Goal: Information Seeking & Learning: Learn about a topic

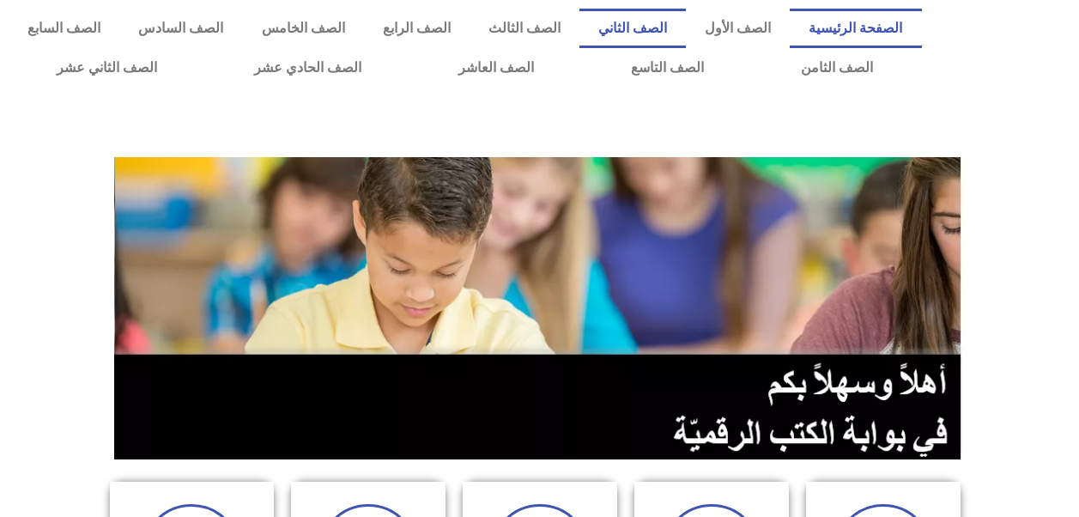
click at [664, 27] on link "الصف الثاني" at bounding box center [632, 28] width 106 height 39
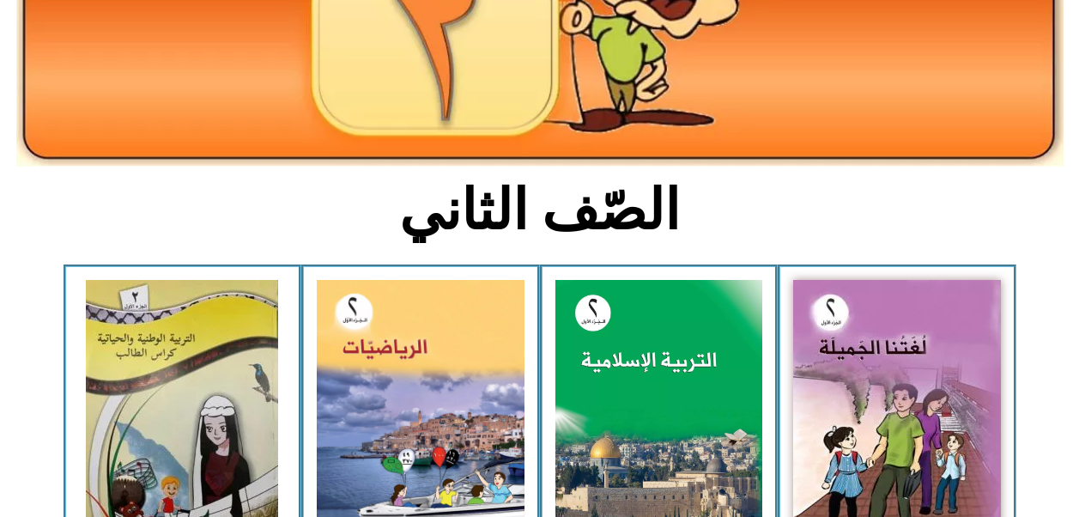
scroll to position [314, 0]
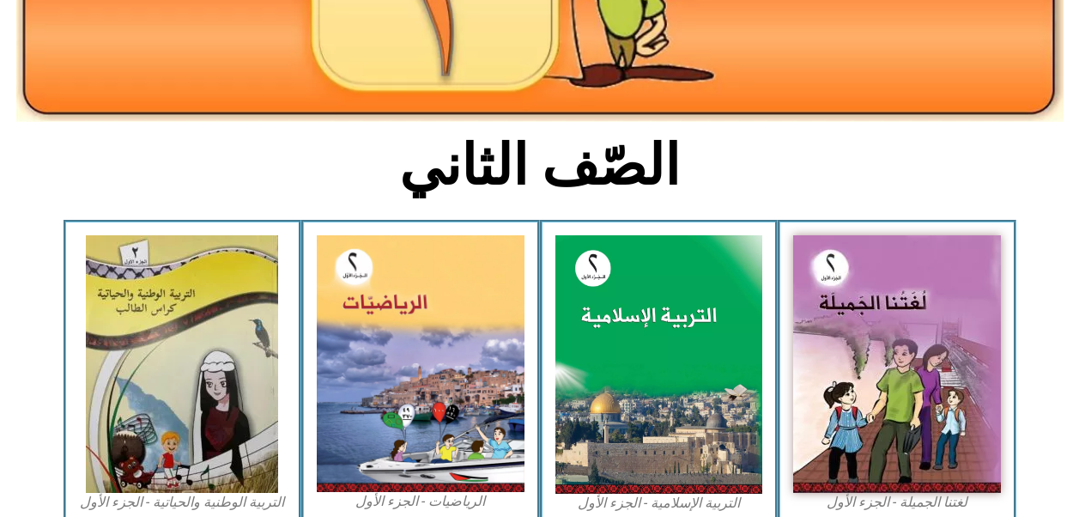
click at [626, 335] on img at bounding box center [659, 364] width 208 height 258
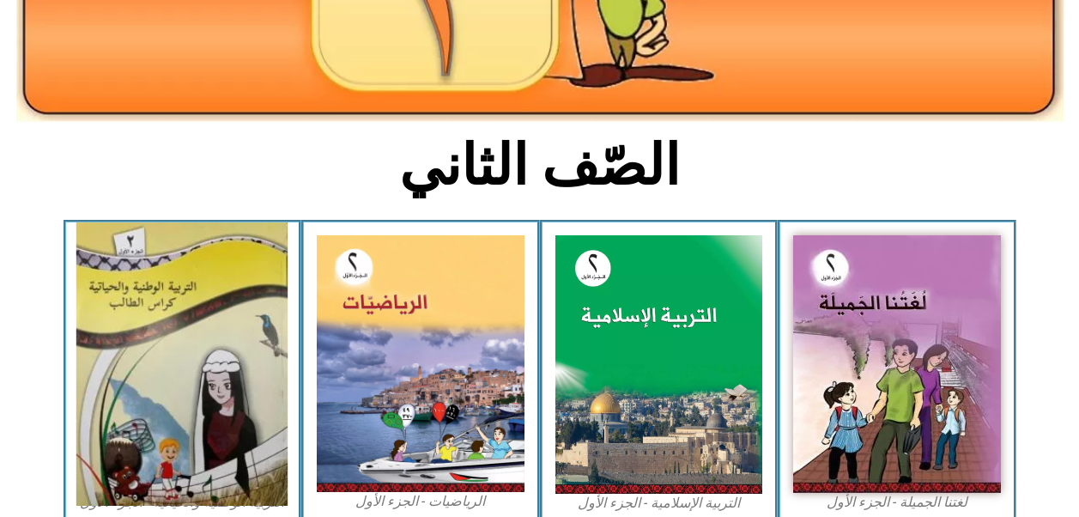
click at [242, 346] on img at bounding box center [181, 363] width 211 height 283
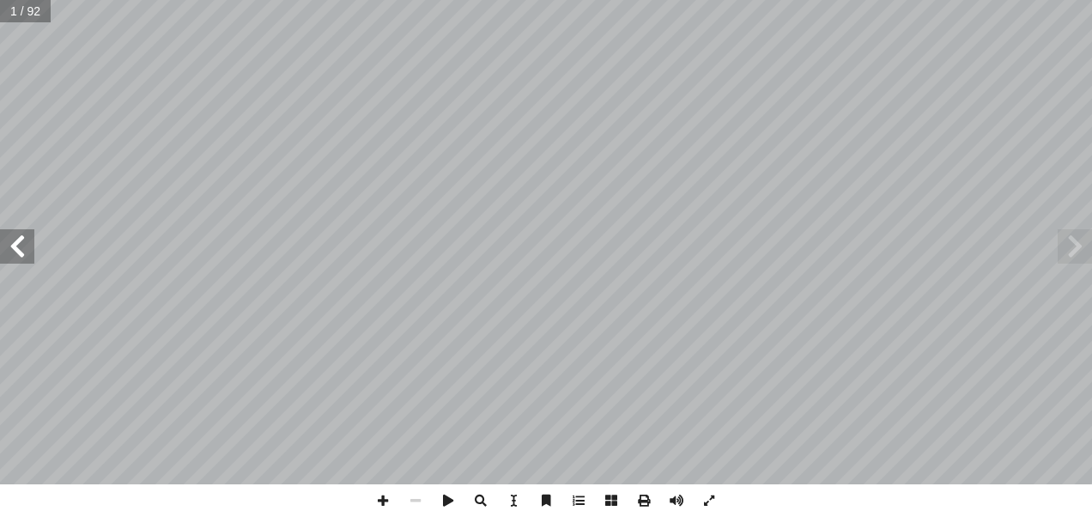
click at [21, 247] on span at bounding box center [17, 246] width 34 height 34
click at [15, 247] on span at bounding box center [17, 246] width 34 height 34
click at [7, 248] on span at bounding box center [17, 246] width 34 height 34
click at [13, 247] on span at bounding box center [17, 246] width 34 height 34
click at [10, 247] on span at bounding box center [17, 246] width 34 height 34
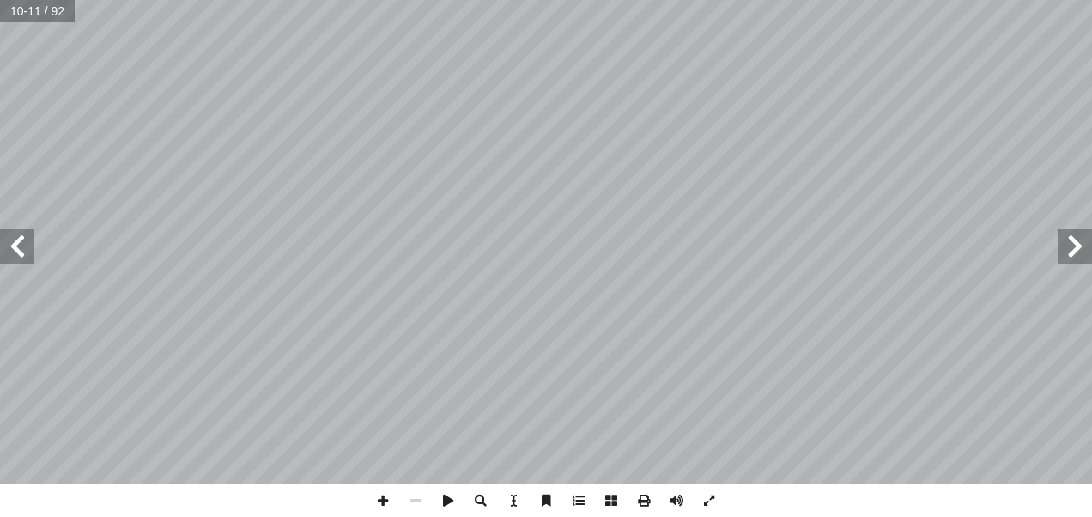
click at [10, 249] on span at bounding box center [17, 246] width 34 height 34
click at [12, 249] on span at bounding box center [17, 246] width 34 height 34
click at [9, 254] on span at bounding box center [17, 246] width 34 height 34
click at [2, 244] on span at bounding box center [17, 246] width 34 height 34
click at [13, 240] on span at bounding box center [17, 246] width 34 height 34
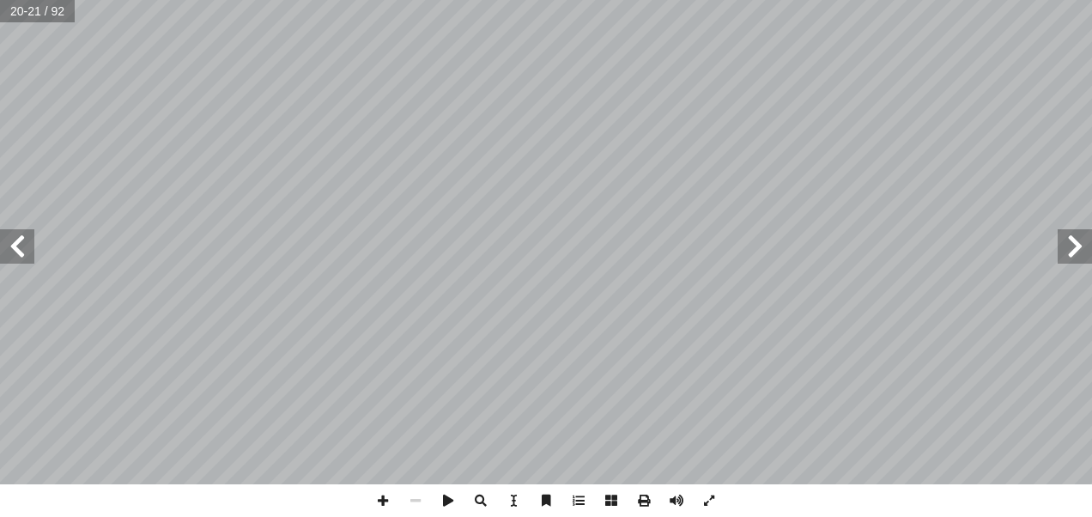
click at [9, 247] on span at bounding box center [17, 246] width 34 height 34
click at [1078, 243] on span at bounding box center [1075, 246] width 34 height 34
click at [1073, 252] on span at bounding box center [1075, 246] width 34 height 34
click at [1074, 240] on span at bounding box center [1075, 246] width 34 height 34
click at [20, 251] on span at bounding box center [17, 246] width 34 height 34
